Goal: Task Accomplishment & Management: Manage account settings

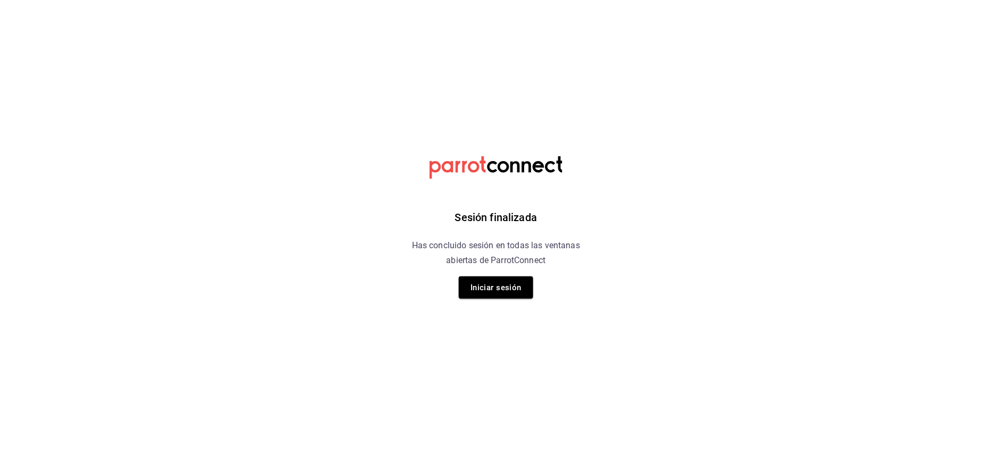
click at [507, 274] on div "Sesión finalizada Has concluido sesión en todas las ventanas abiertas de Parrot…" at bounding box center [496, 227] width 269 height 455
click at [500, 294] on button "Iniciar sesión" at bounding box center [496, 288] width 74 height 22
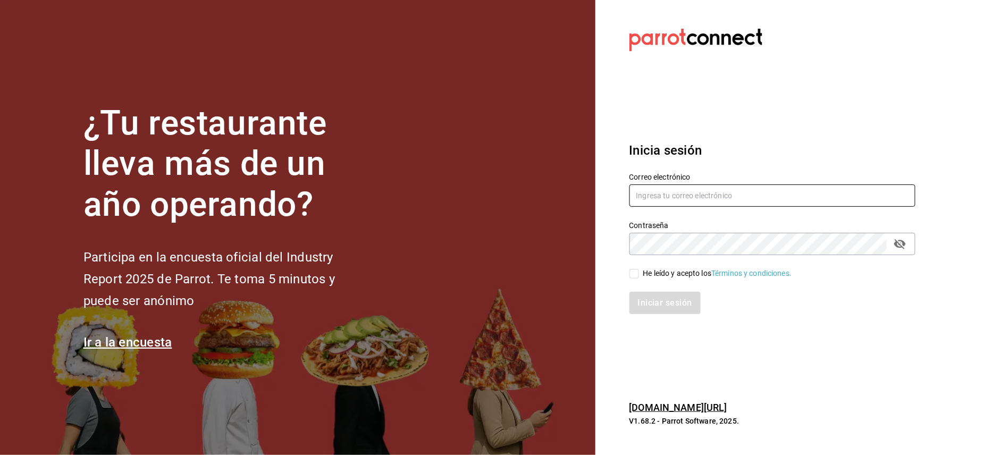
type input "[PERSON_NAME][EMAIL_ADDRESS][DOMAIN_NAME]"
click at [644, 268] on div "He leído y acepto los Términos y condiciones." at bounding box center [718, 273] width 149 height 11
click at [639, 269] on input "He leído y acepto los Términos y condiciones." at bounding box center [635, 274] width 10 height 10
checkbox input "true"
click at [646, 308] on button "Iniciar sesión" at bounding box center [666, 303] width 72 height 22
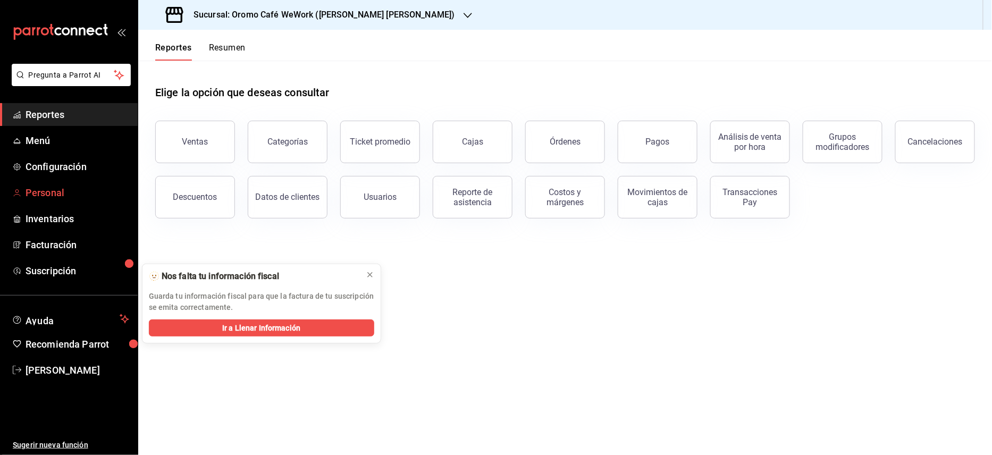
click at [52, 193] on span "Personal" at bounding box center [78, 193] width 104 height 14
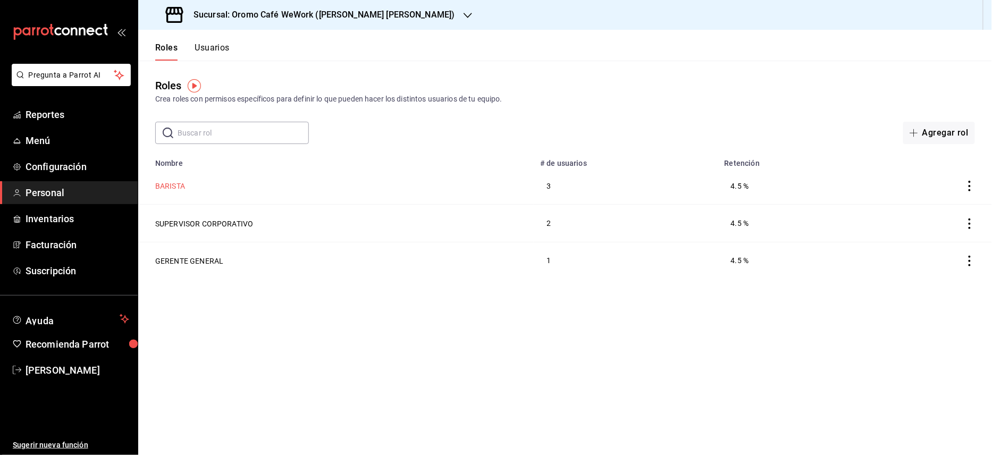
click at [164, 188] on button "BARISTA" at bounding box center [170, 186] width 30 height 11
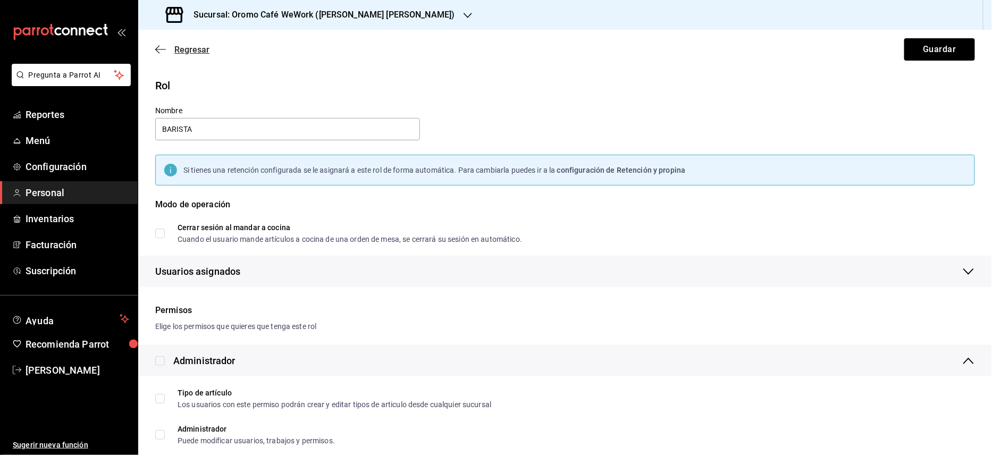
click at [161, 49] on icon "button" at bounding box center [160, 49] width 11 height 1
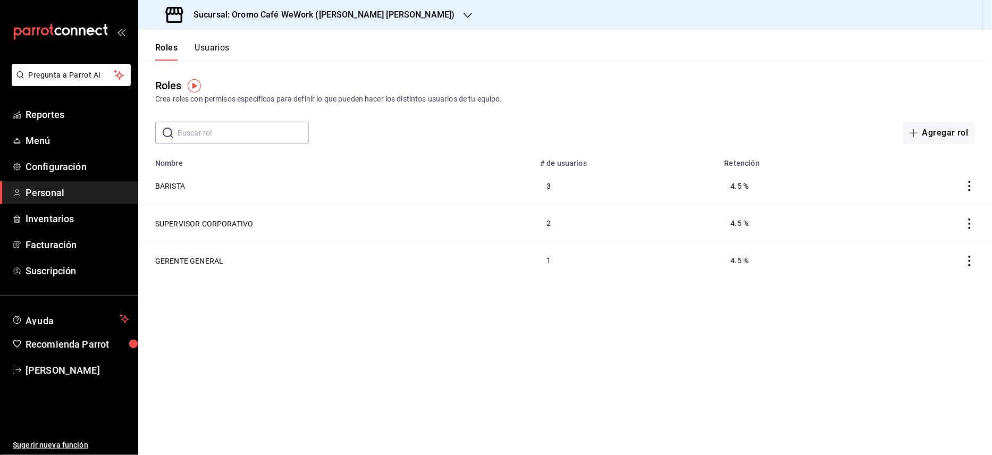
click at [367, 20] on h3 "Sucursal: Oromo Café WeWork ([PERSON_NAME] [PERSON_NAME])" at bounding box center [320, 15] width 270 height 13
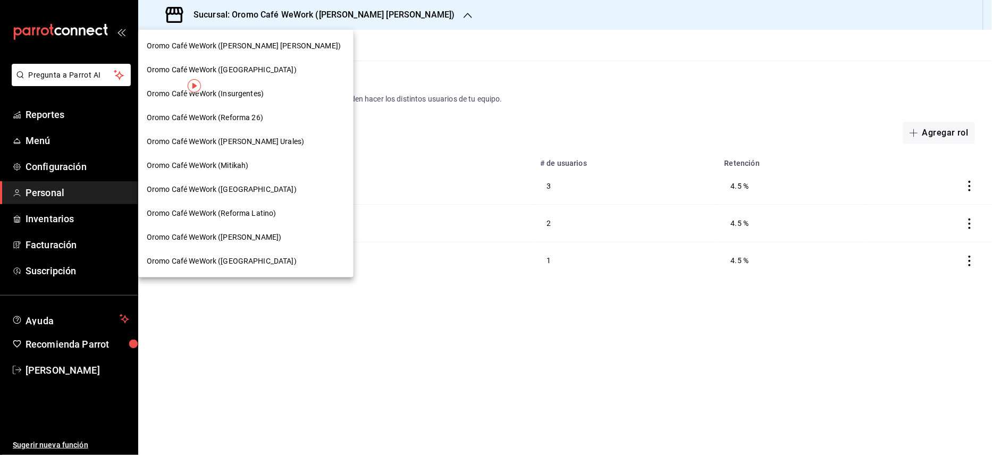
click at [238, 230] on div "Oromo Café WeWork ([PERSON_NAME])" at bounding box center [245, 238] width 215 height 24
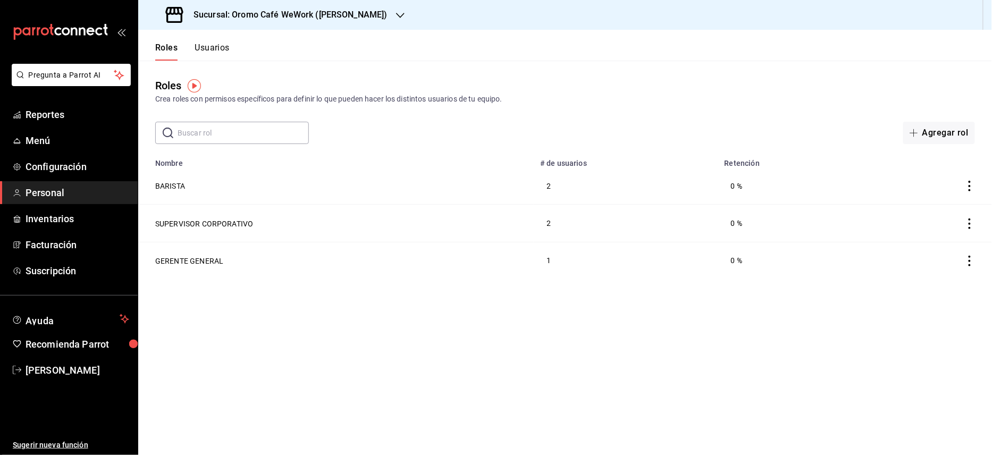
click at [357, 20] on h3 "Sucursal: Oromo Café WeWork ([PERSON_NAME])" at bounding box center [286, 15] width 203 height 13
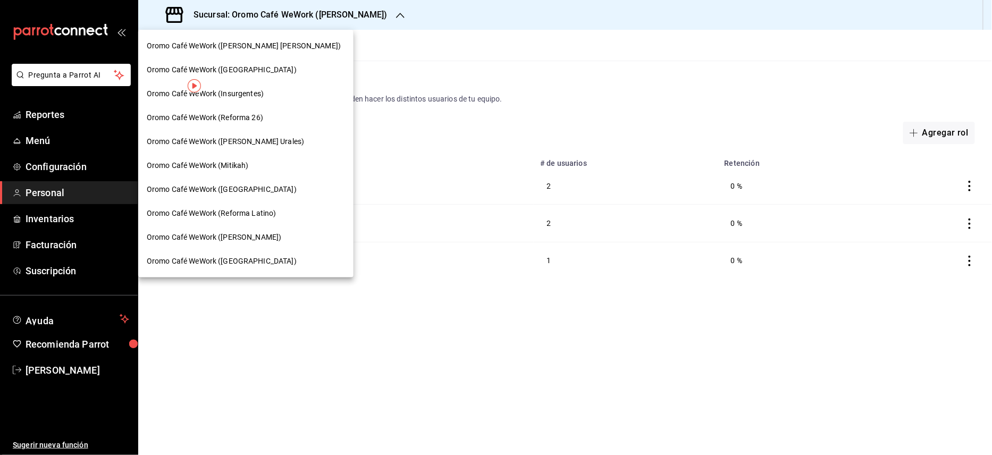
click at [537, 84] on div at bounding box center [496, 227] width 992 height 455
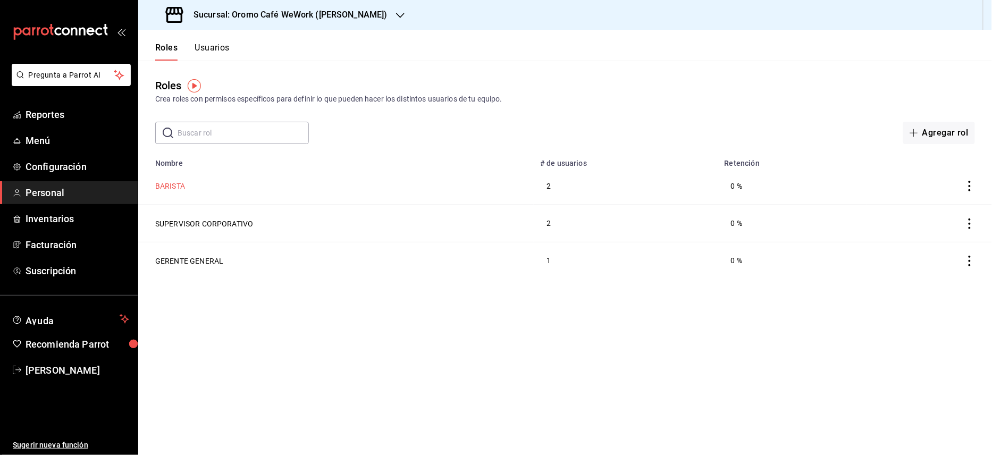
click at [167, 190] on button "BARISTA" at bounding box center [170, 186] width 30 height 11
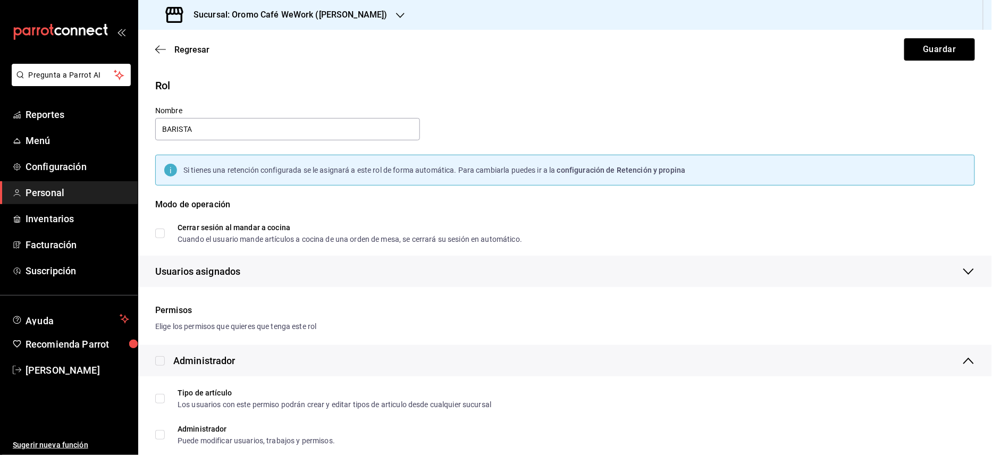
click at [176, 55] on div "Regresar Guardar" at bounding box center [565, 49] width 854 height 39
click at [180, 53] on span "Regresar" at bounding box center [191, 50] width 35 height 10
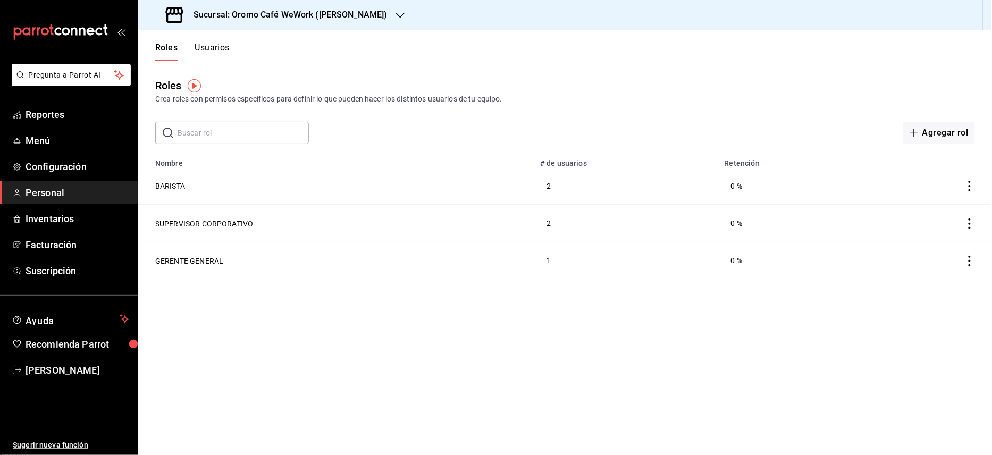
click at [224, 43] on button "Usuarios" at bounding box center [212, 52] width 35 height 18
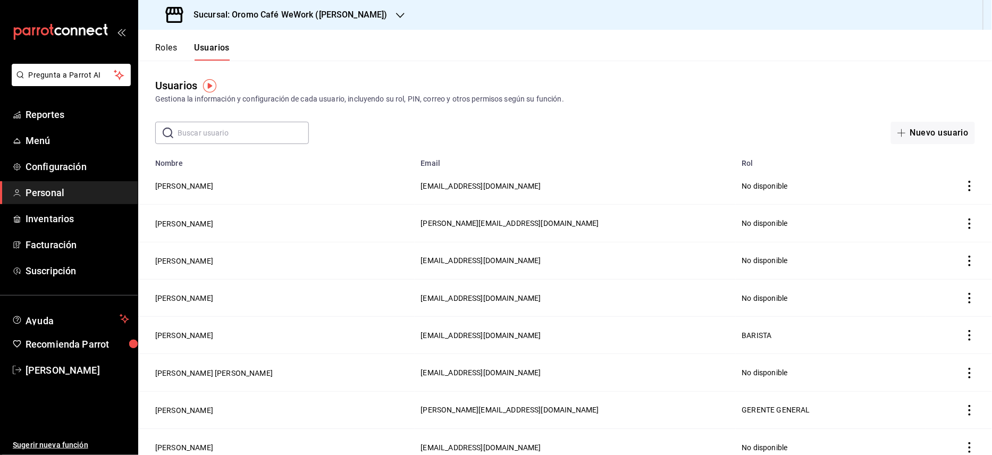
click at [254, 130] on input "text" at bounding box center [243, 132] width 131 height 21
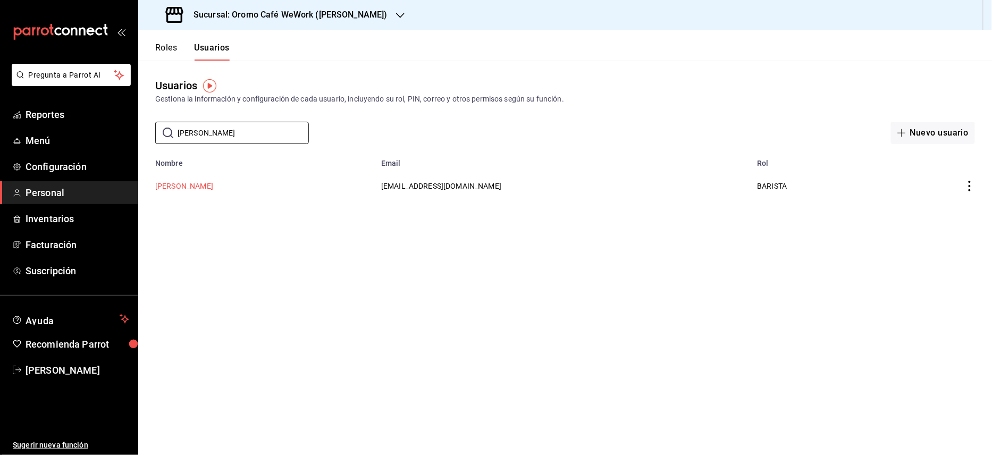
type input "[PERSON_NAME]"
click at [213, 186] on button "[PERSON_NAME]" at bounding box center [184, 186] width 58 height 11
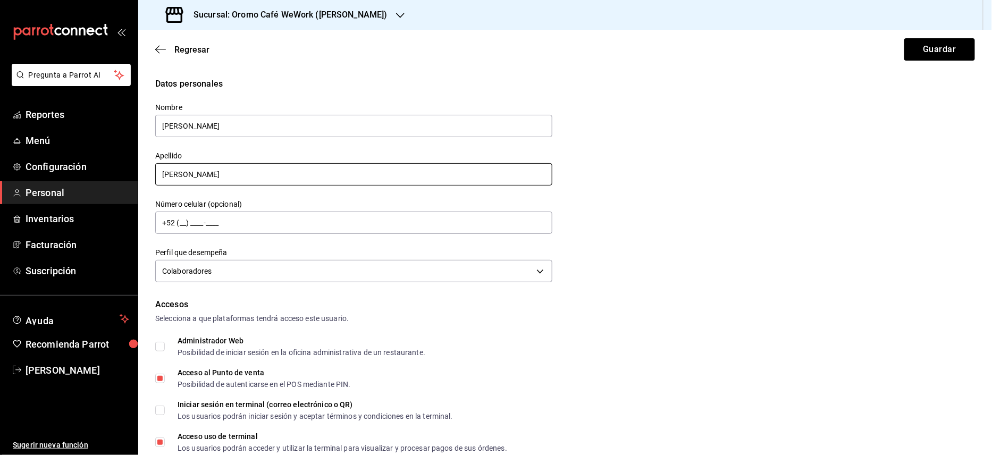
click at [233, 175] on input "[PERSON_NAME]" at bounding box center [353, 174] width 397 height 22
type input "S"
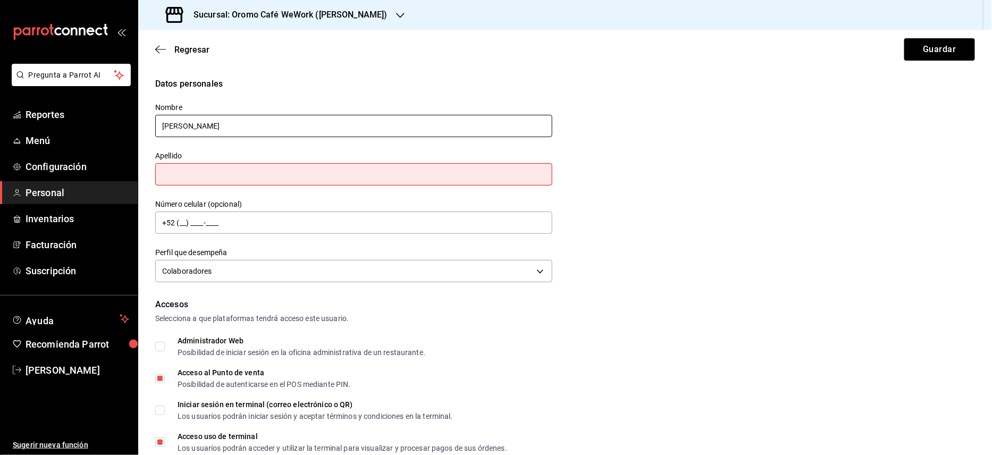
click at [237, 128] on input "[PERSON_NAME]" at bounding box center [353, 126] width 397 height 22
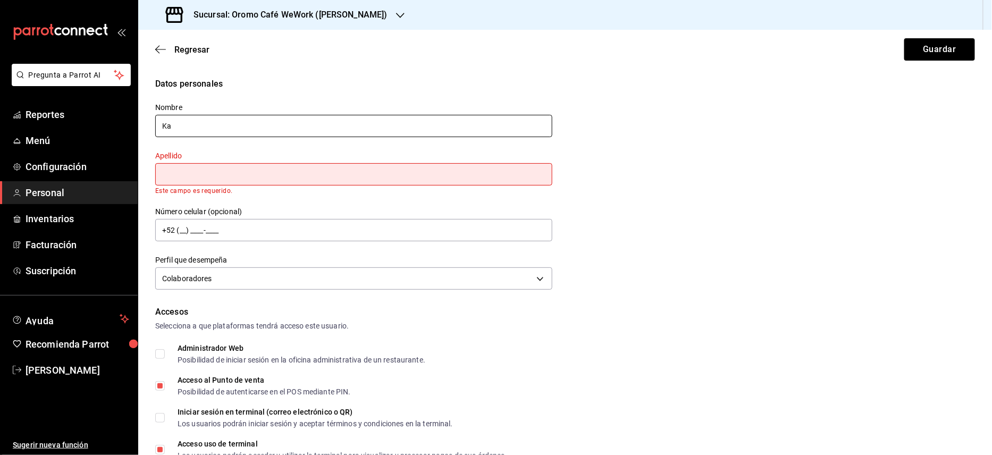
type input "K"
type input "[PERSON_NAME]"
click at [227, 171] on input "text" at bounding box center [353, 174] width 397 height 22
type input "[PERSON_NAME]"
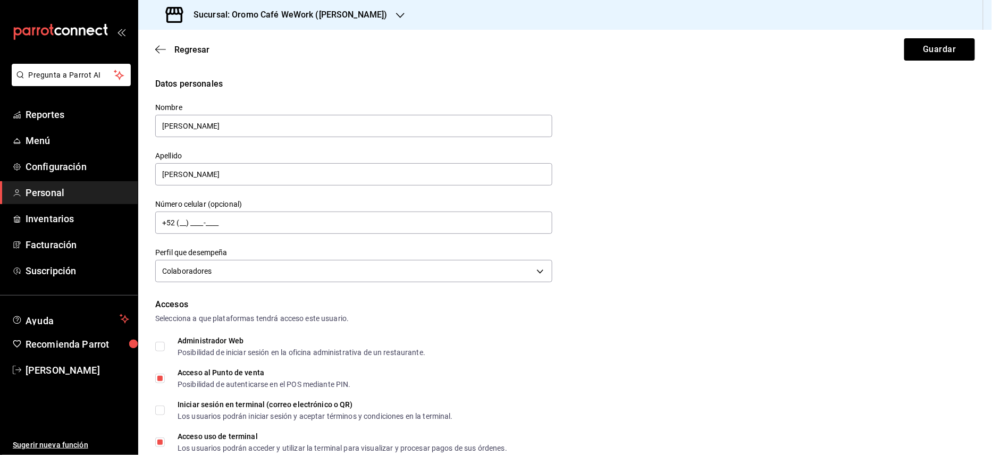
click at [573, 205] on div "Datos personales Nombre [PERSON_NAME] [PERSON_NAME] Número celular (opcional) +…" at bounding box center [565, 182] width 820 height 208
click at [909, 45] on button "Guardar" at bounding box center [940, 49] width 71 height 22
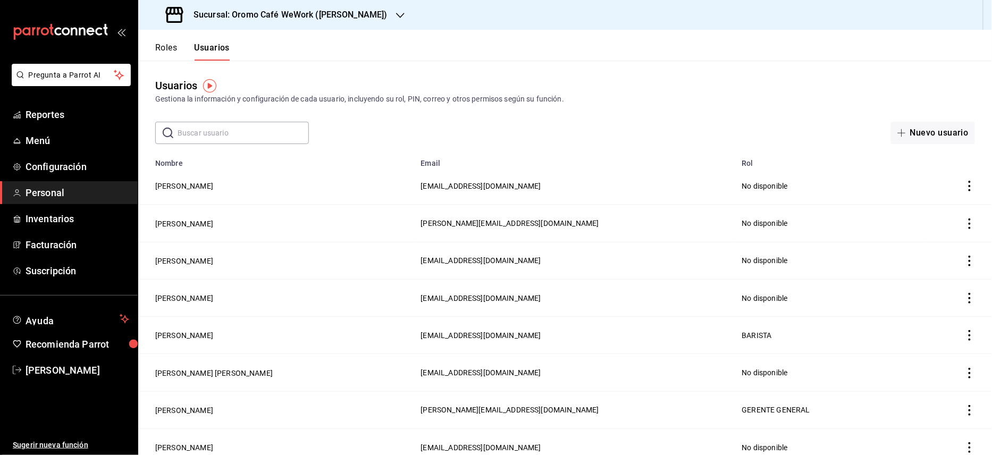
click at [209, 127] on input "text" at bounding box center [243, 132] width 131 height 21
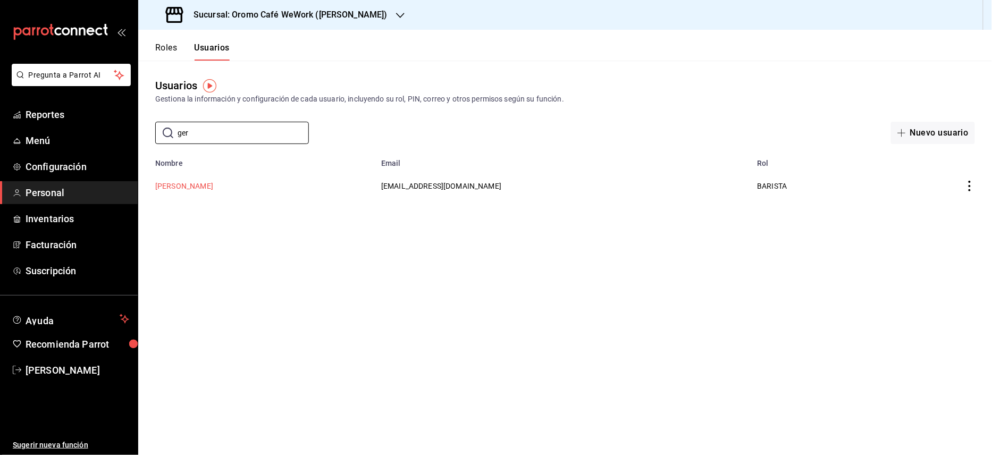
type input "ger"
click at [186, 185] on button "[PERSON_NAME]" at bounding box center [184, 186] width 58 height 11
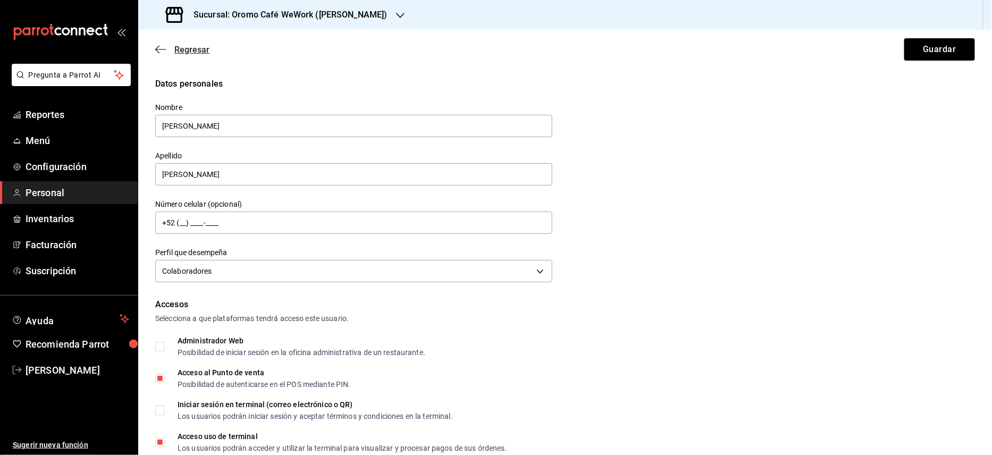
click at [157, 52] on icon "button" at bounding box center [160, 50] width 11 height 10
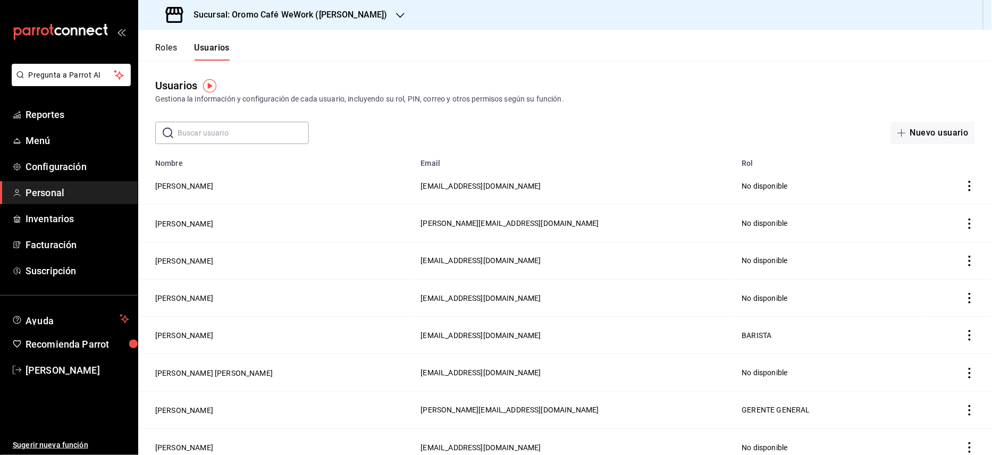
click at [165, 47] on button "Roles" at bounding box center [166, 52] width 22 height 18
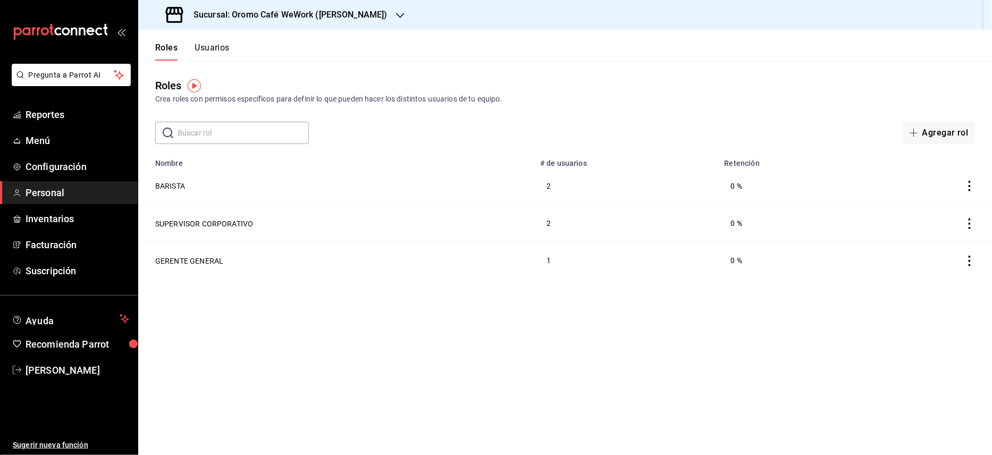
click at [383, 20] on h3 "Sucursal: Oromo Café WeWork ([PERSON_NAME])" at bounding box center [286, 15] width 203 height 13
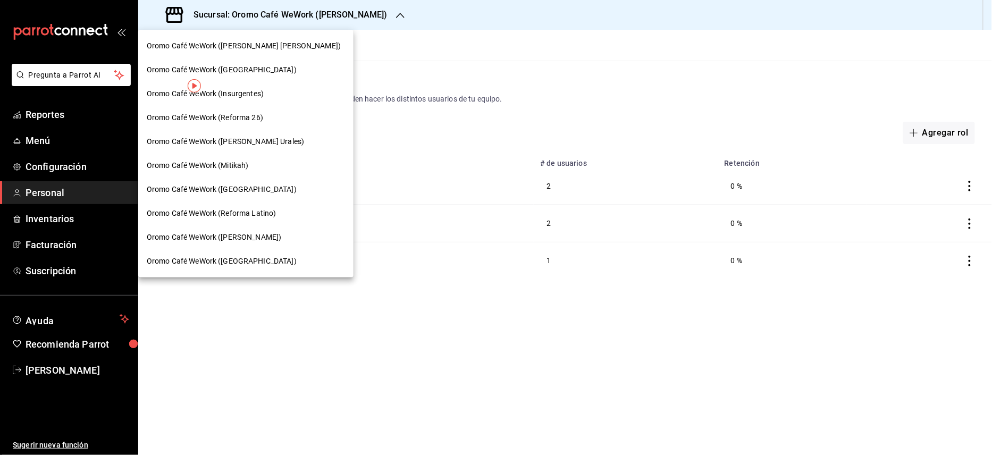
click at [284, 45] on span "Oromo Café WeWork ([PERSON_NAME] [PERSON_NAME])" at bounding box center [244, 45] width 194 height 11
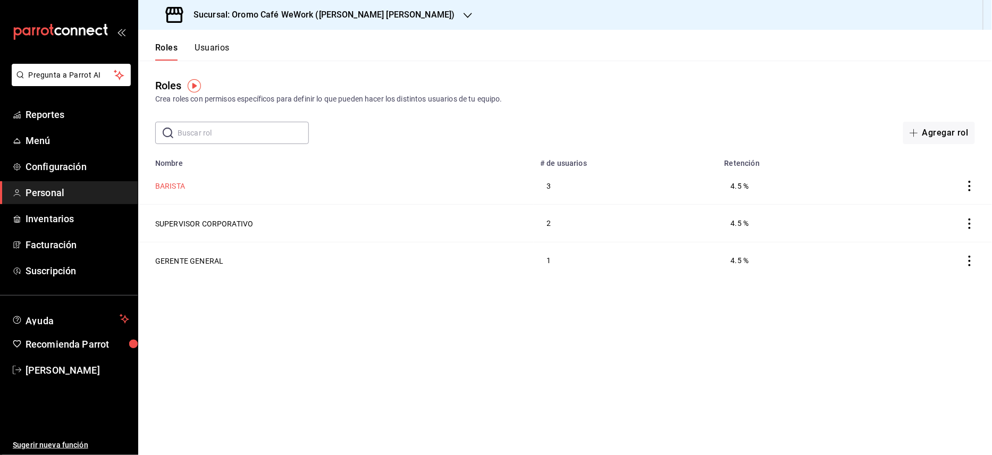
click at [176, 186] on button "BARISTA" at bounding box center [170, 186] width 30 height 11
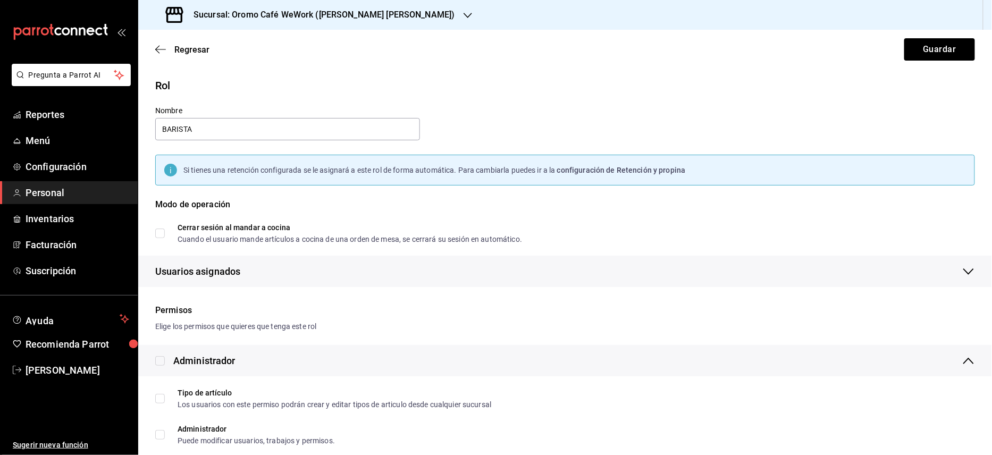
click at [189, 55] on div "Regresar Guardar" at bounding box center [565, 49] width 854 height 39
click at [189, 52] on span "Regresar" at bounding box center [191, 50] width 35 height 10
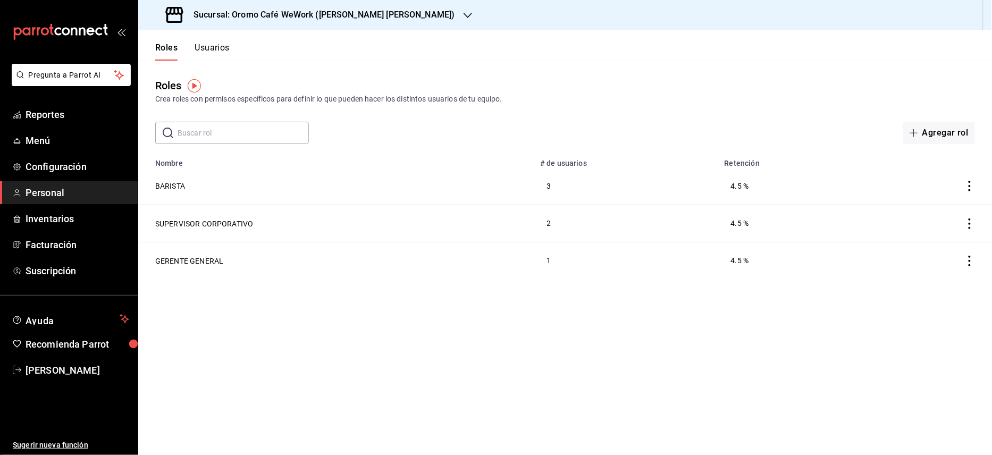
click at [222, 45] on button "Usuarios" at bounding box center [212, 52] width 35 height 18
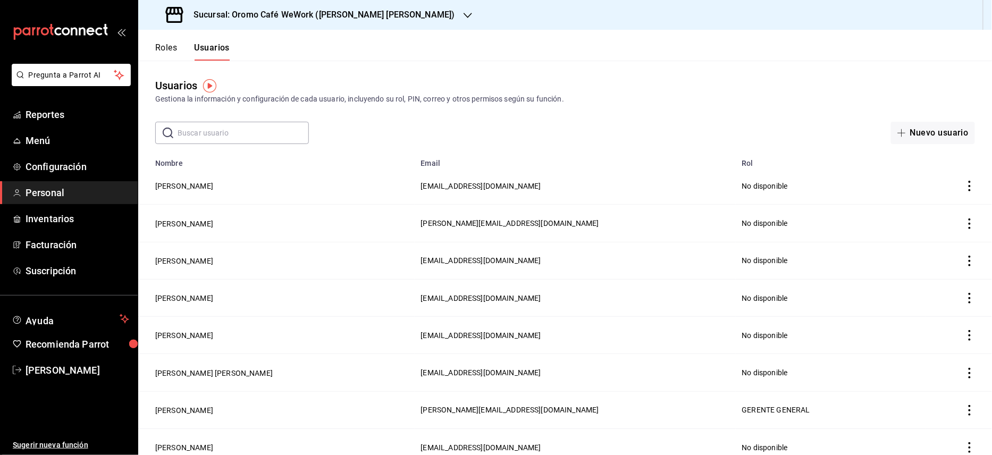
click at [243, 132] on input "text" at bounding box center [243, 132] width 131 height 21
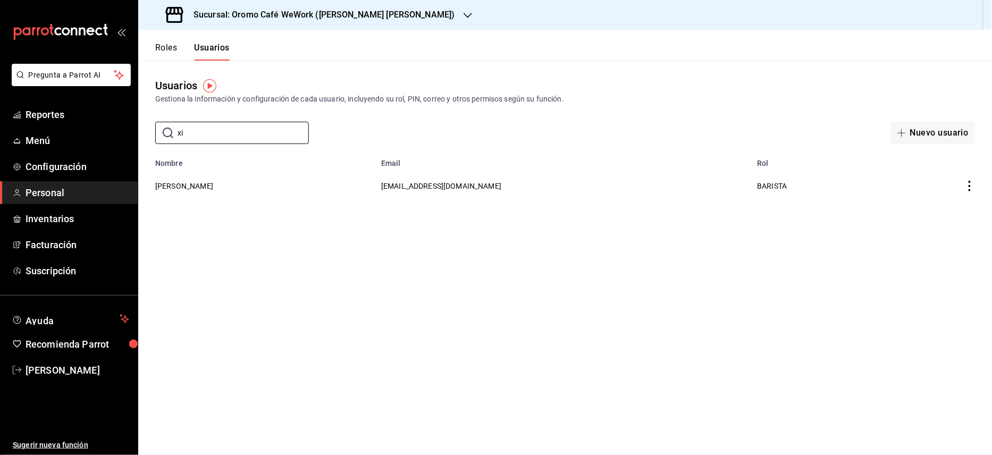
type input "x"
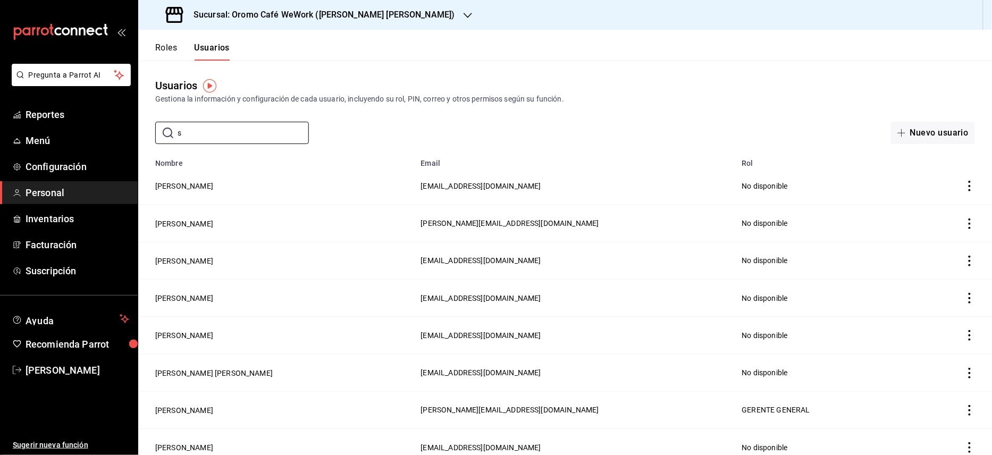
type input "s"
click at [328, 24] on div "Sucursal: Oromo Café WeWork ([PERSON_NAME] [PERSON_NAME])" at bounding box center [312, 15] width 330 height 30
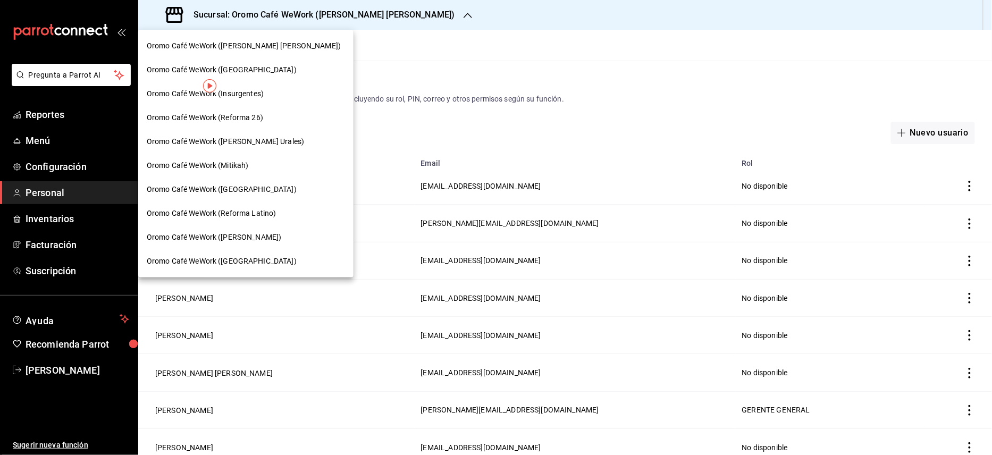
click at [243, 264] on span "Oromo Café WeWork ([GEOGRAPHIC_DATA])" at bounding box center [222, 261] width 150 height 11
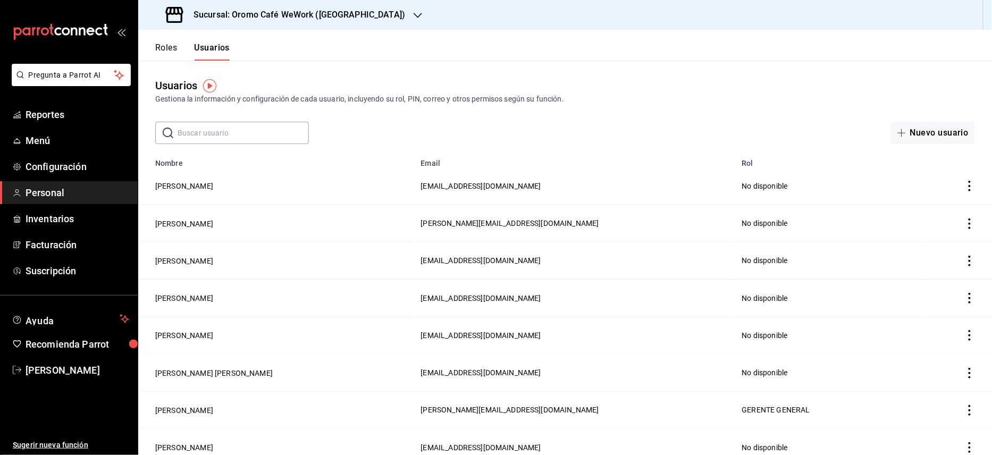
click at [249, 132] on input "text" at bounding box center [243, 132] width 131 height 21
type input "s"
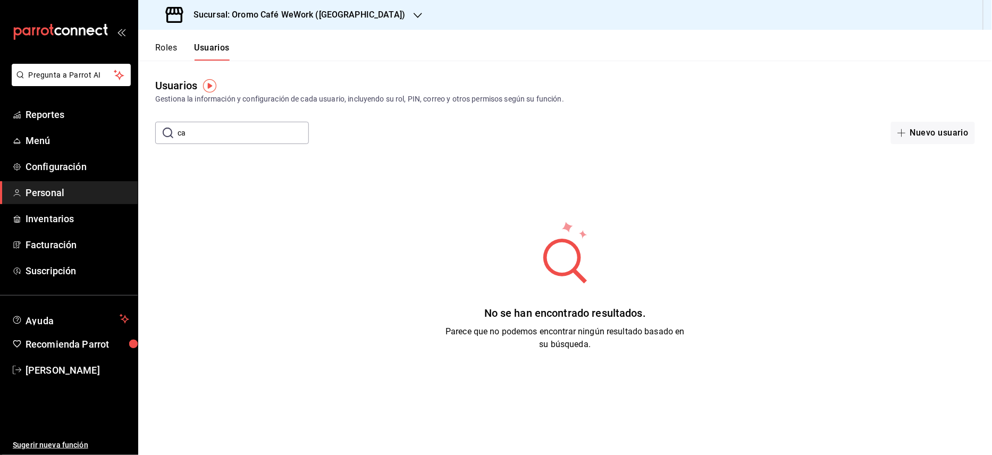
type input "c"
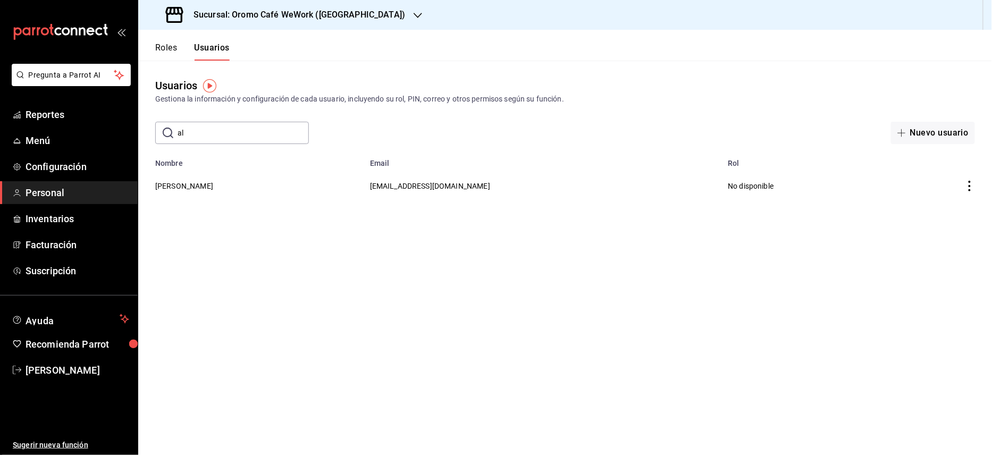
type input "a"
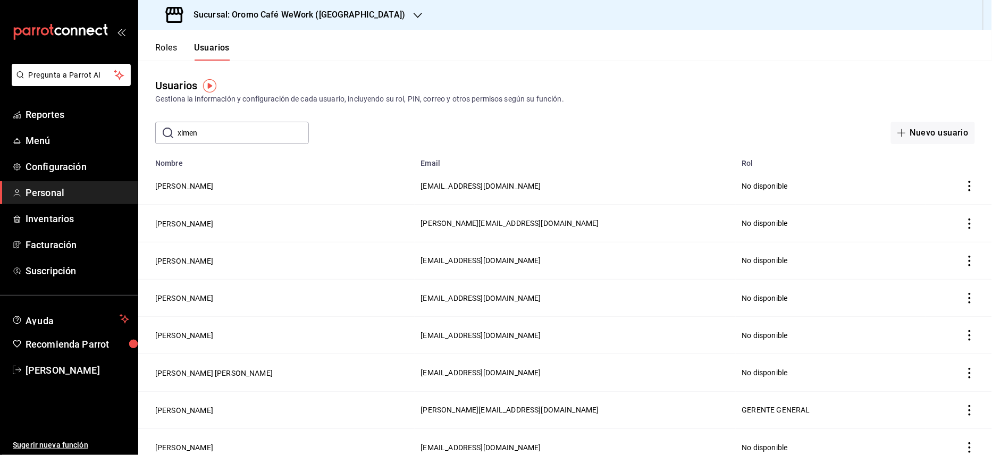
type input "ximena"
